Goal: Information Seeking & Learning: Find specific fact

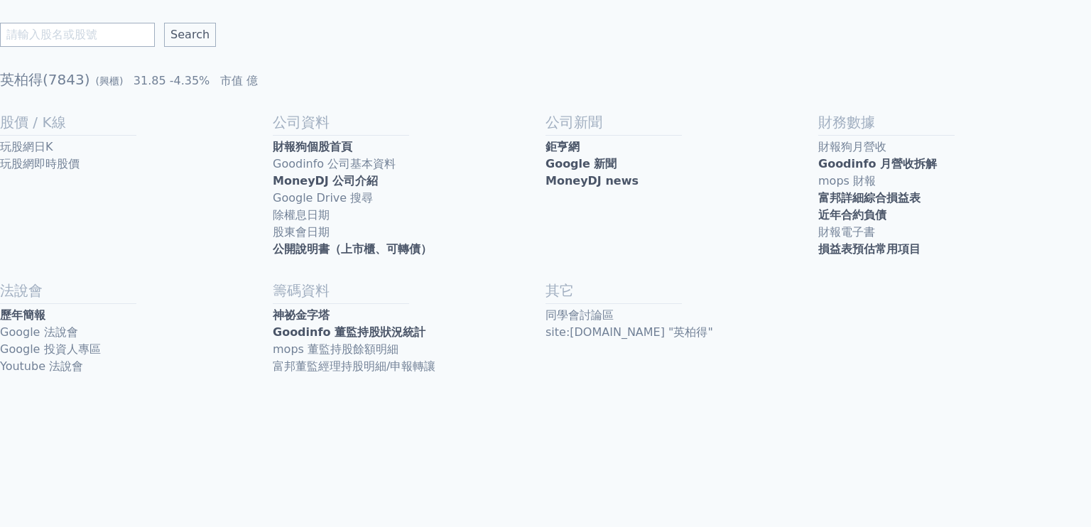
drag, startPoint x: 0, startPoint y: 0, endPoint x: 108, endPoint y: 33, distance: 113.0
click at [108, 33] on input "text" at bounding box center [77, 35] width 155 height 24
type input "7"
type input "印能科技"
click at [164, 23] on input "Search" at bounding box center [190, 35] width 52 height 24
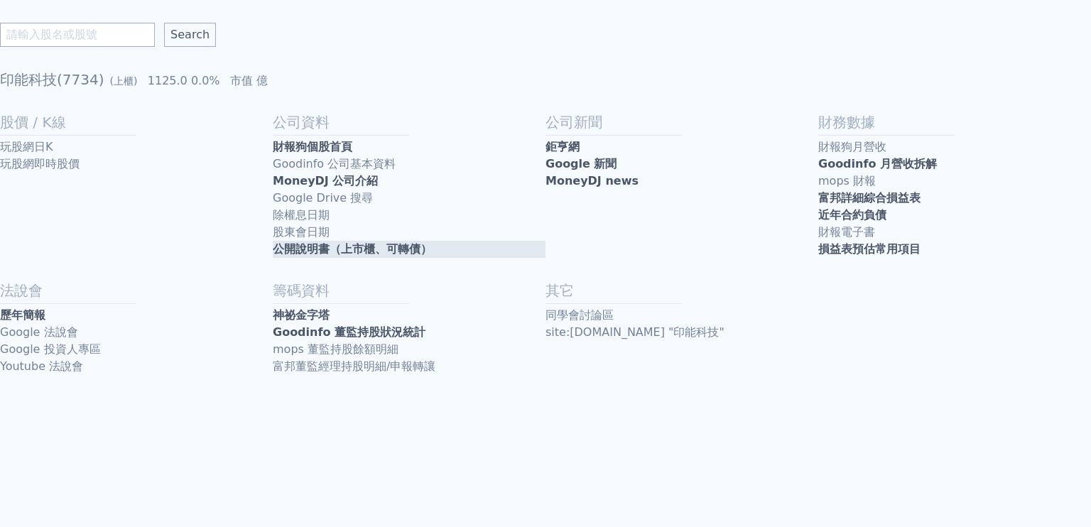
click at [356, 249] on link "公開說明書（上市櫃、可轉債）" at bounding box center [409, 249] width 273 height 17
